Goal: Task Accomplishment & Management: Use online tool/utility

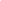
scroll to position [1875, 0]
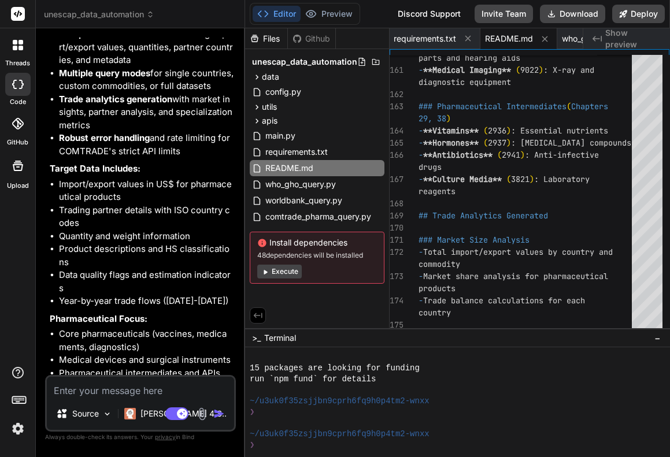
scroll to position [3784, 0]
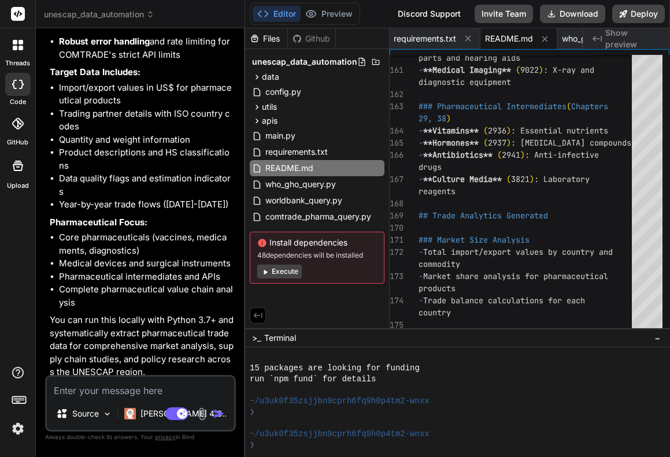
click at [115, 388] on textarea at bounding box center [140, 387] width 187 height 21
paste textarea "Generate a Python script to programmatically extract publicly available data re…"
type textarea "Generate a Python script to programmatically extract publicly available data re…"
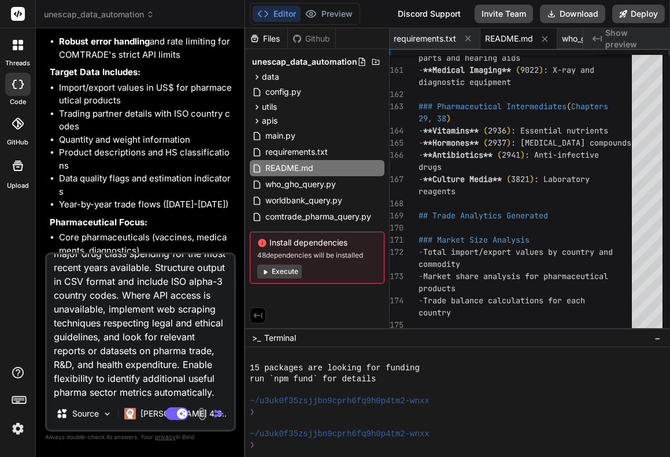
type textarea "x"
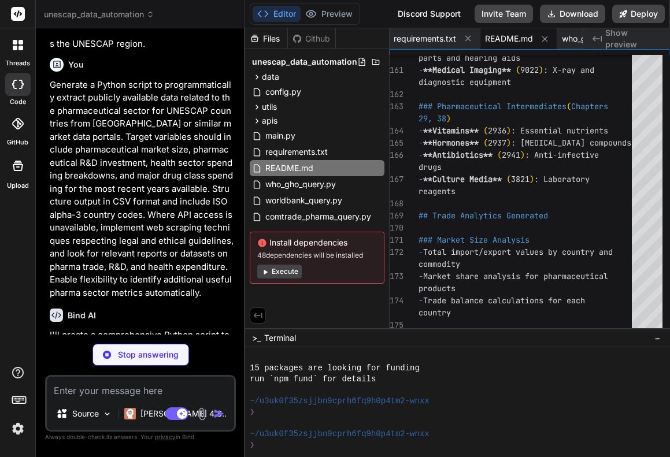
scroll to position [4112, 0]
type textarea "x"
type textarea "print("Exiting...") break else: print("Invalid option. Please try again.") if _…"
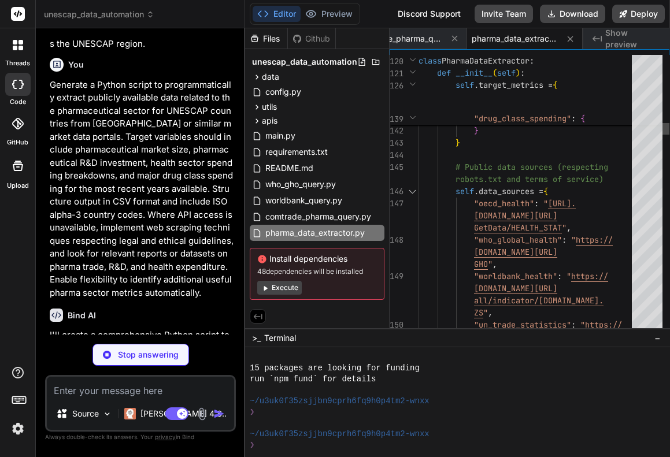
type textarea "x"
type textarea "urllib3>=1.26.0"
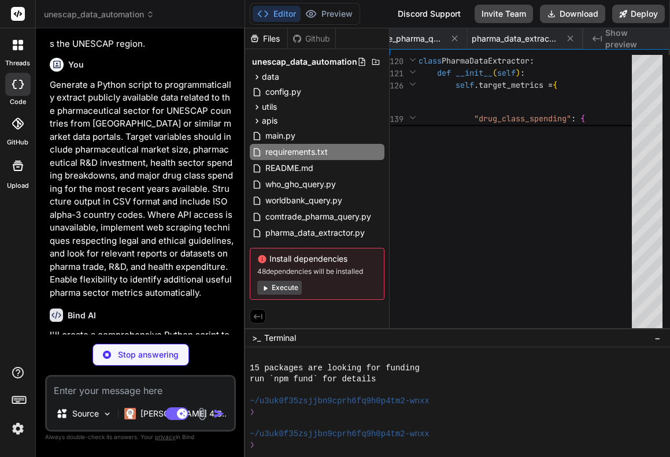
scroll to position [0, 544]
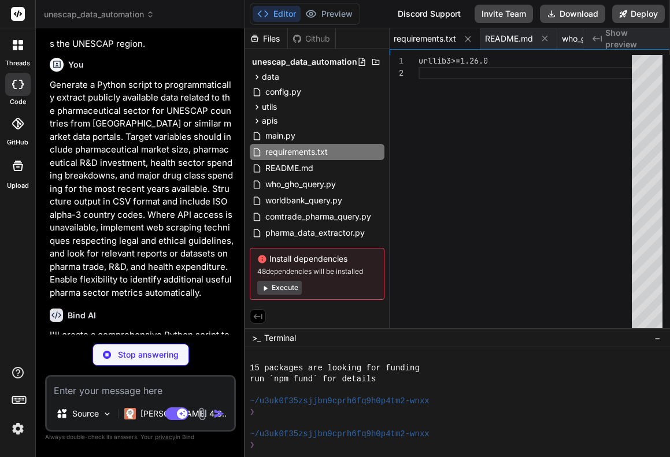
type textarea "x"
type textarea "terms of service and copyright restrictions."
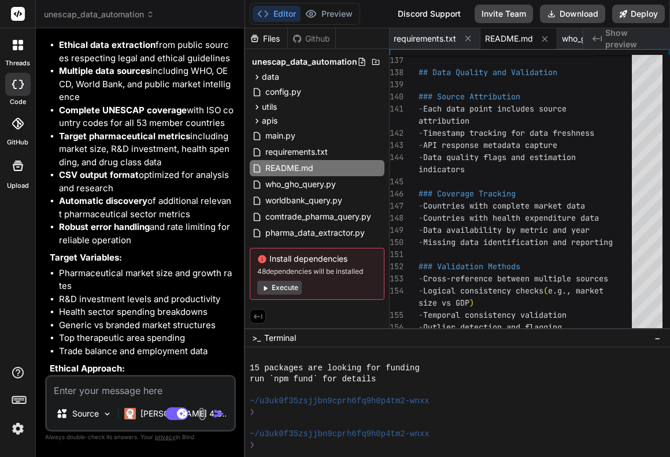
scroll to position [4813, 0]
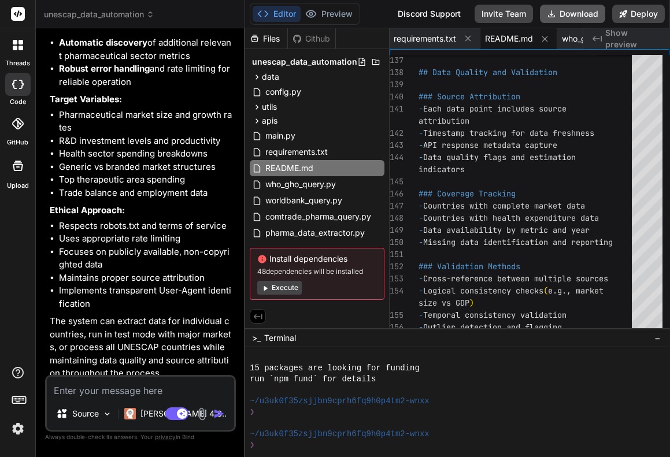
click at [570, 13] on button "Download" at bounding box center [572, 14] width 65 height 18
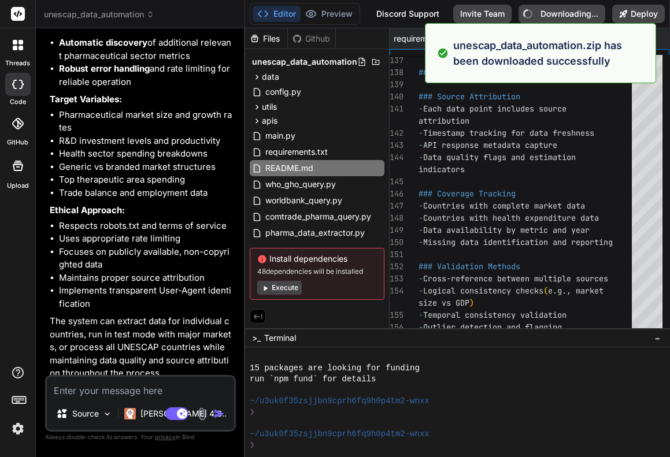
type textarea "x"
